Goal: Task Accomplishment & Management: Use online tool/utility

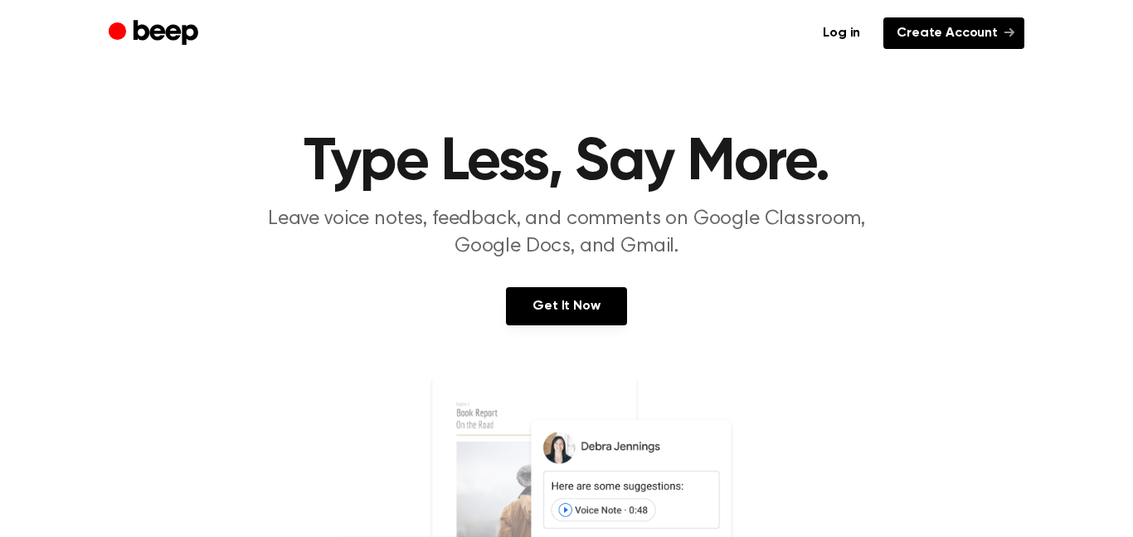
click at [909, 32] on link "Create Account" at bounding box center [954, 33] width 141 height 32
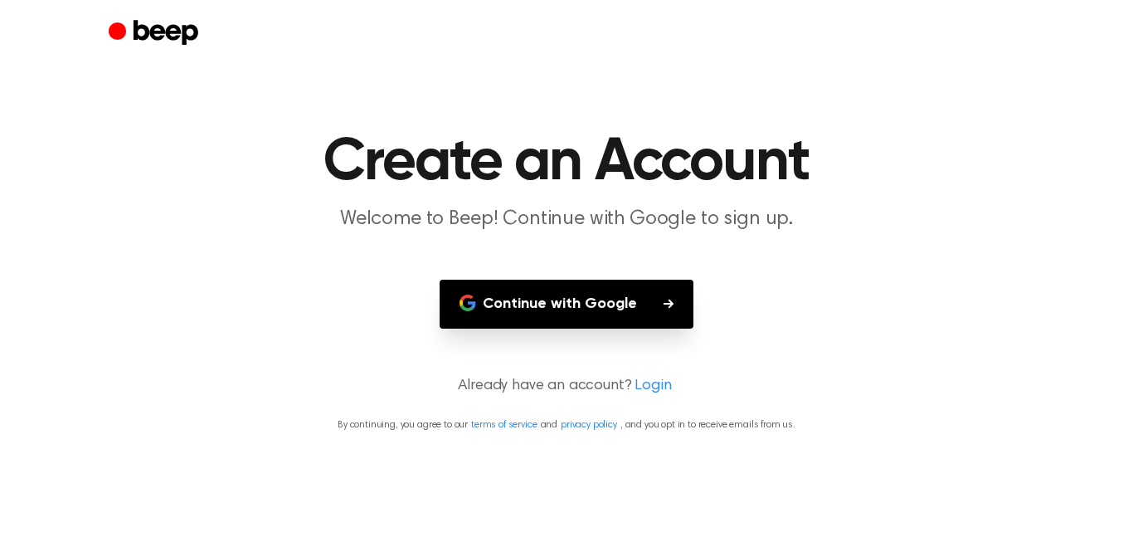
click at [613, 295] on button "Continue with Google" at bounding box center [567, 304] width 254 height 49
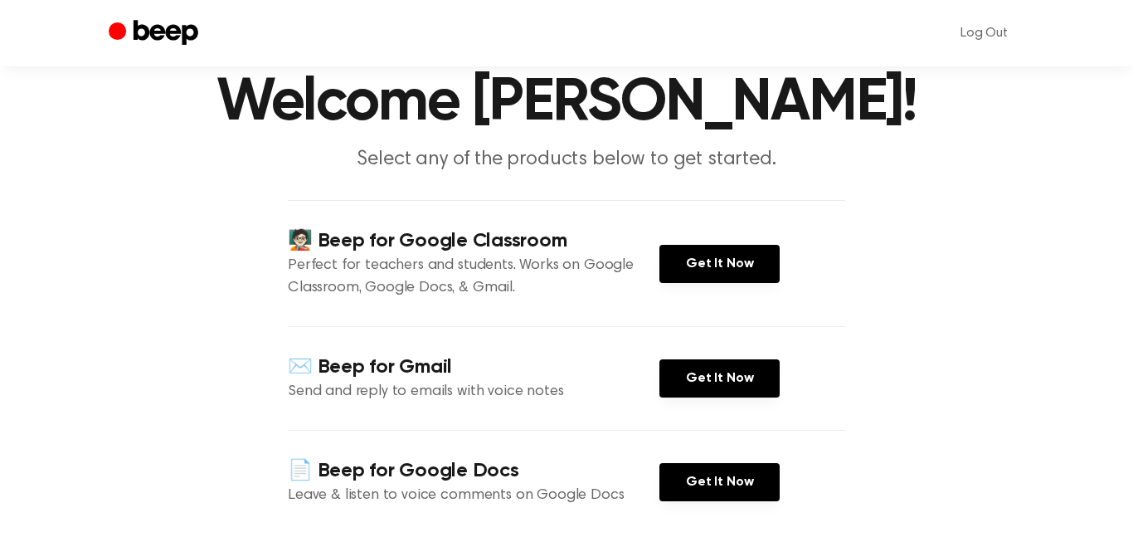
scroll to position [56, 0]
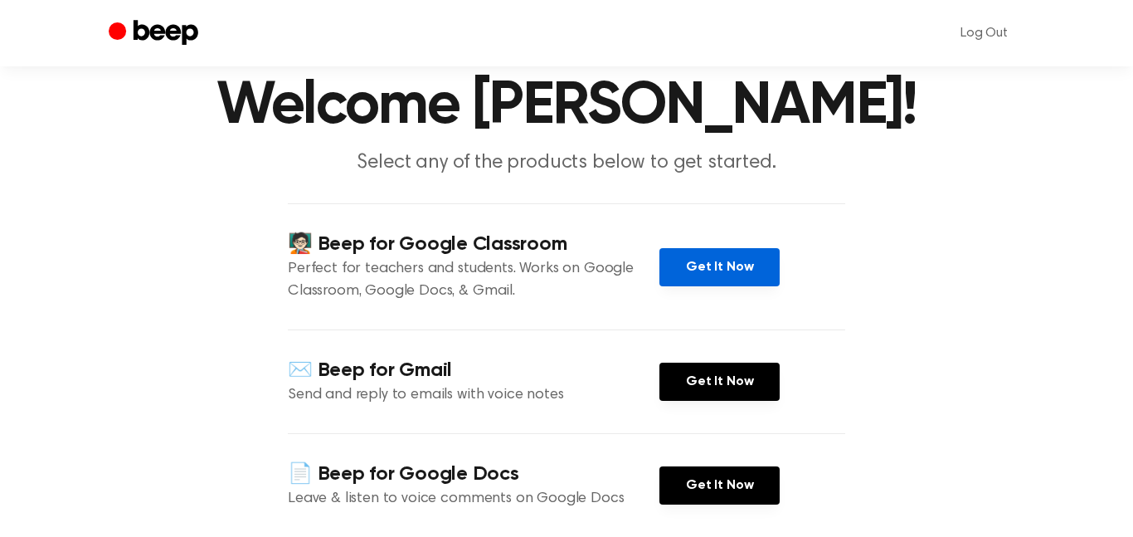
click at [683, 263] on link "Get It Now" at bounding box center [720, 267] width 120 height 38
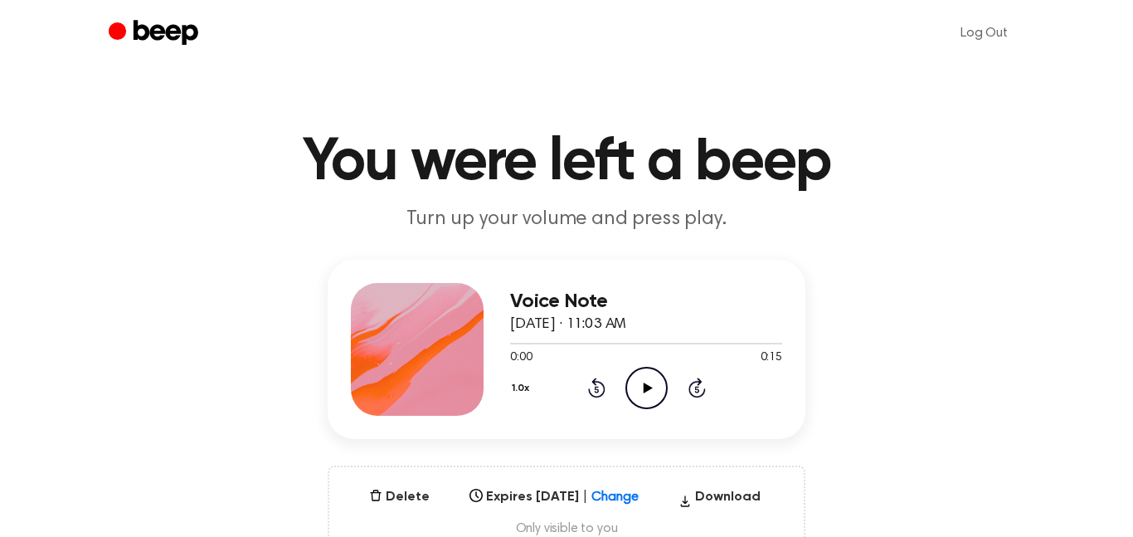
click at [641, 389] on icon "Play Audio" at bounding box center [647, 388] width 42 height 42
click at [641, 389] on icon "Pause Audio" at bounding box center [647, 388] width 42 height 42
